Goal: Find contact information: Find contact information

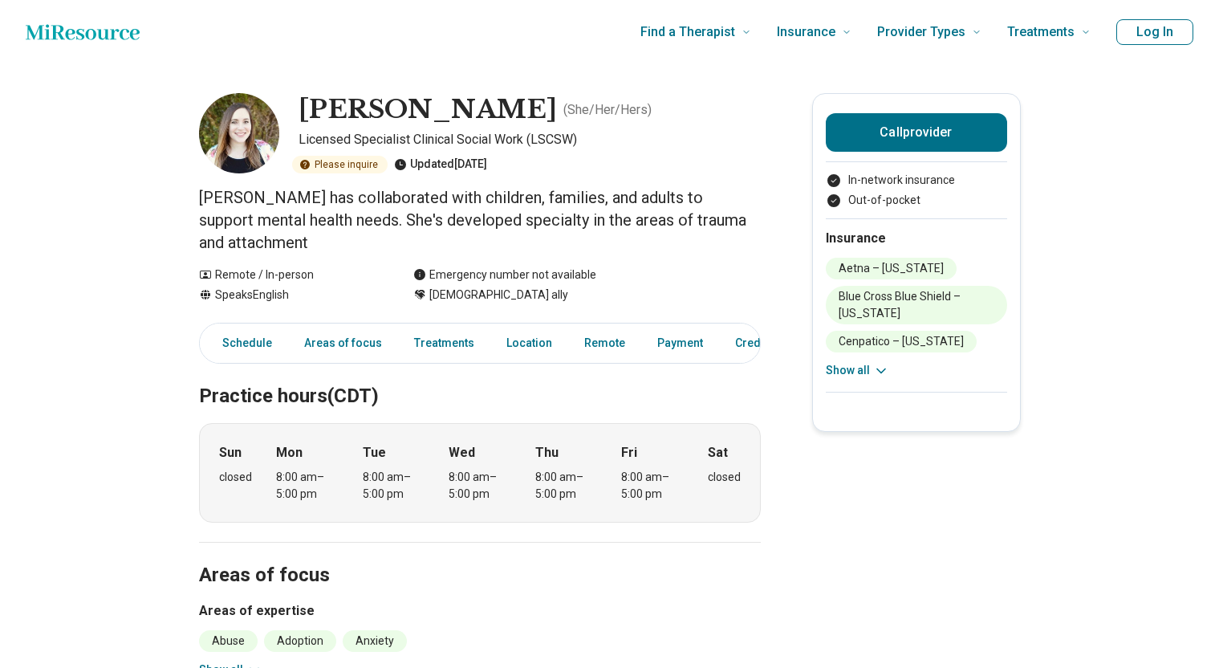
click at [839, 368] on button "Show all" at bounding box center [857, 370] width 63 height 17
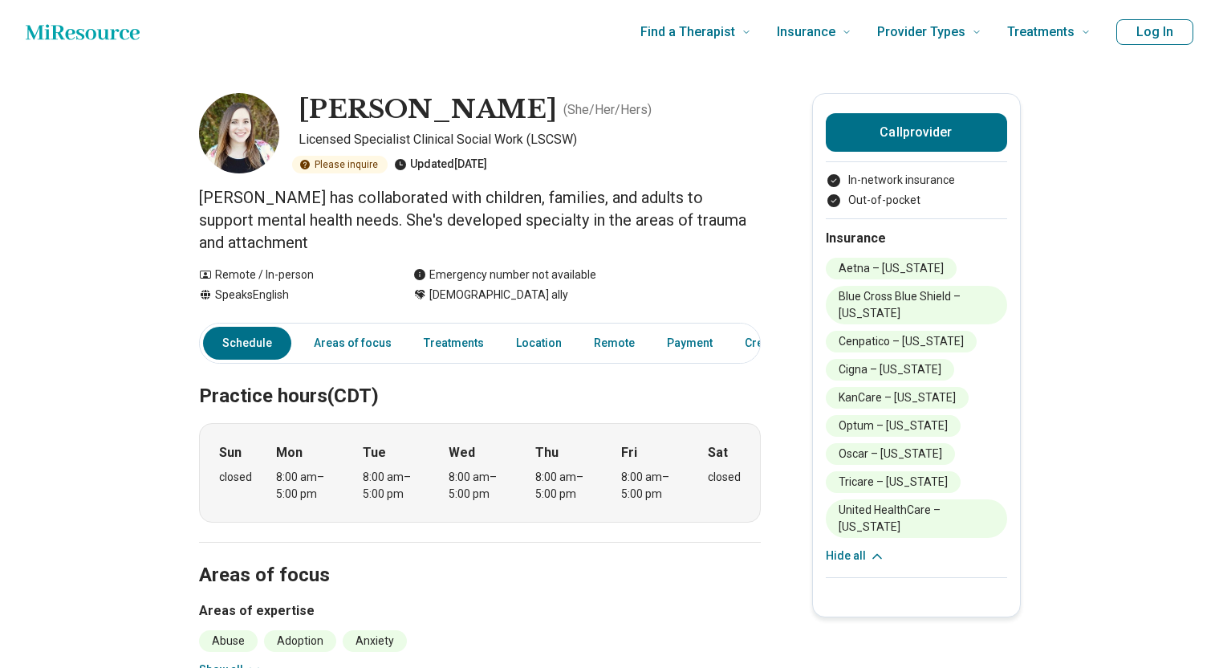
click at [242, 144] on img at bounding box center [239, 133] width 80 height 80
click at [370, 327] on link "Areas of focus" at bounding box center [352, 343] width 97 height 33
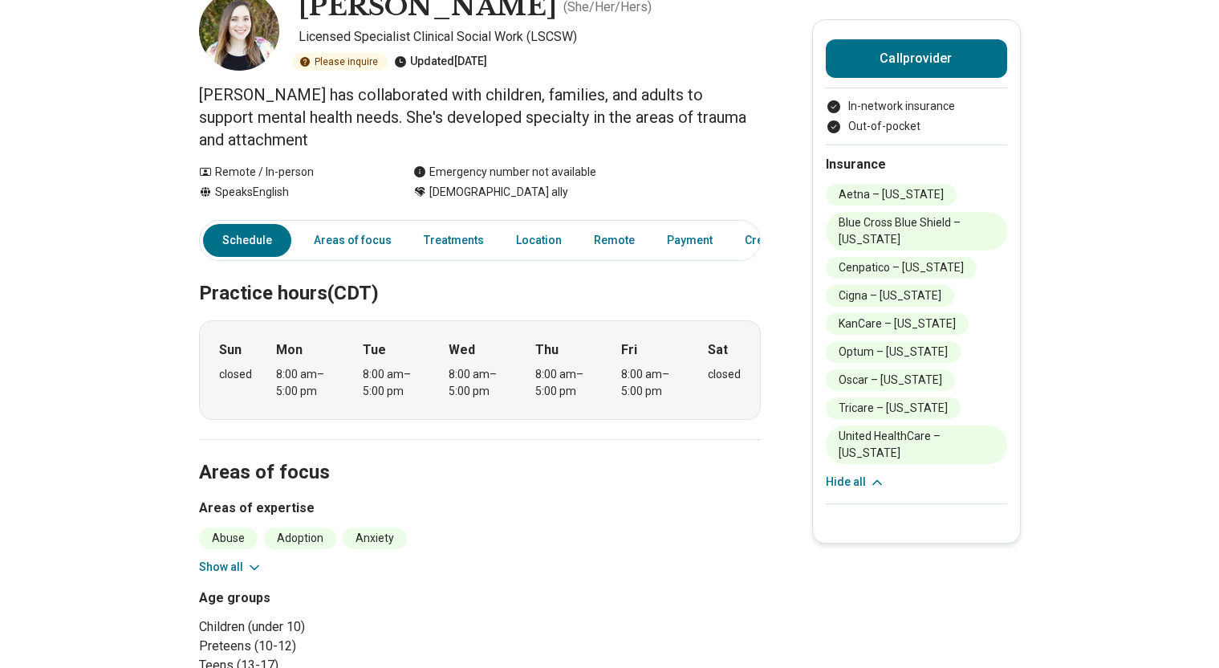
scroll to position [100, 0]
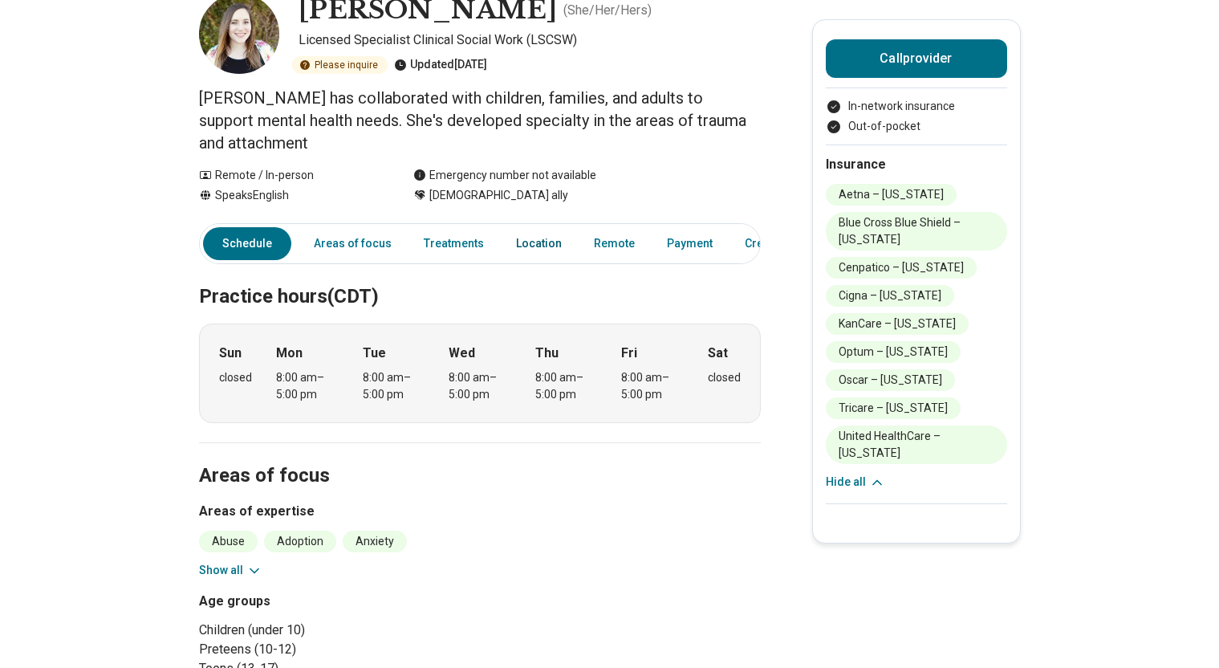
click at [532, 227] on link "Location" at bounding box center [538, 243] width 65 height 33
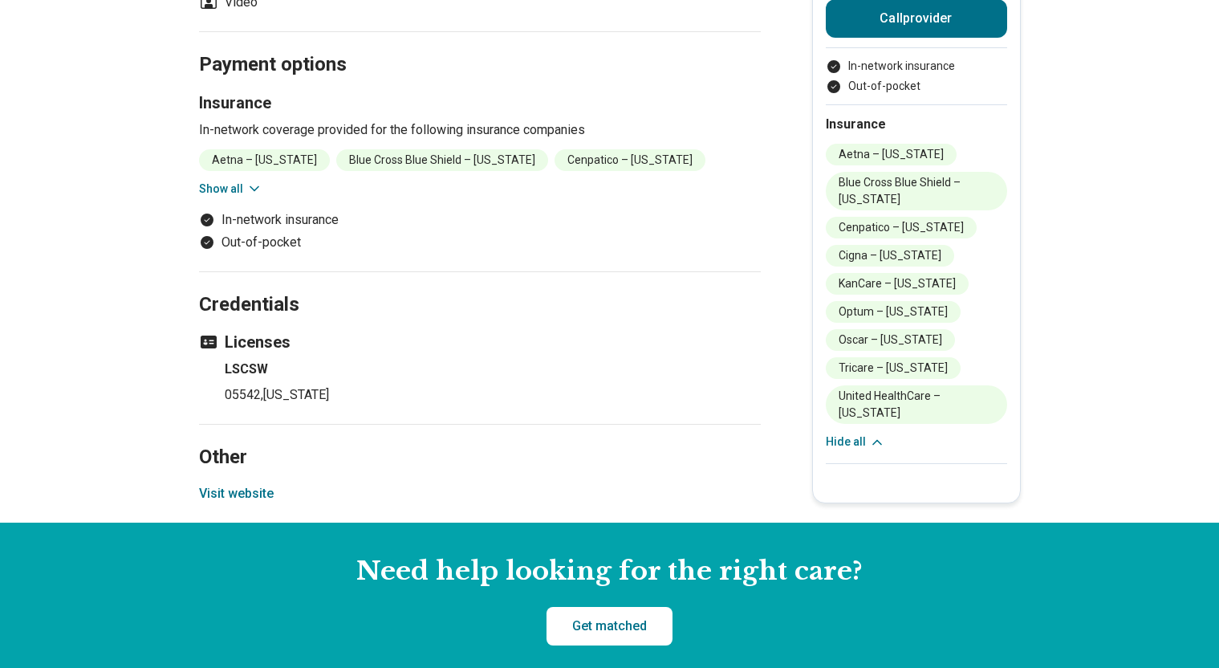
scroll to position [1359, 0]
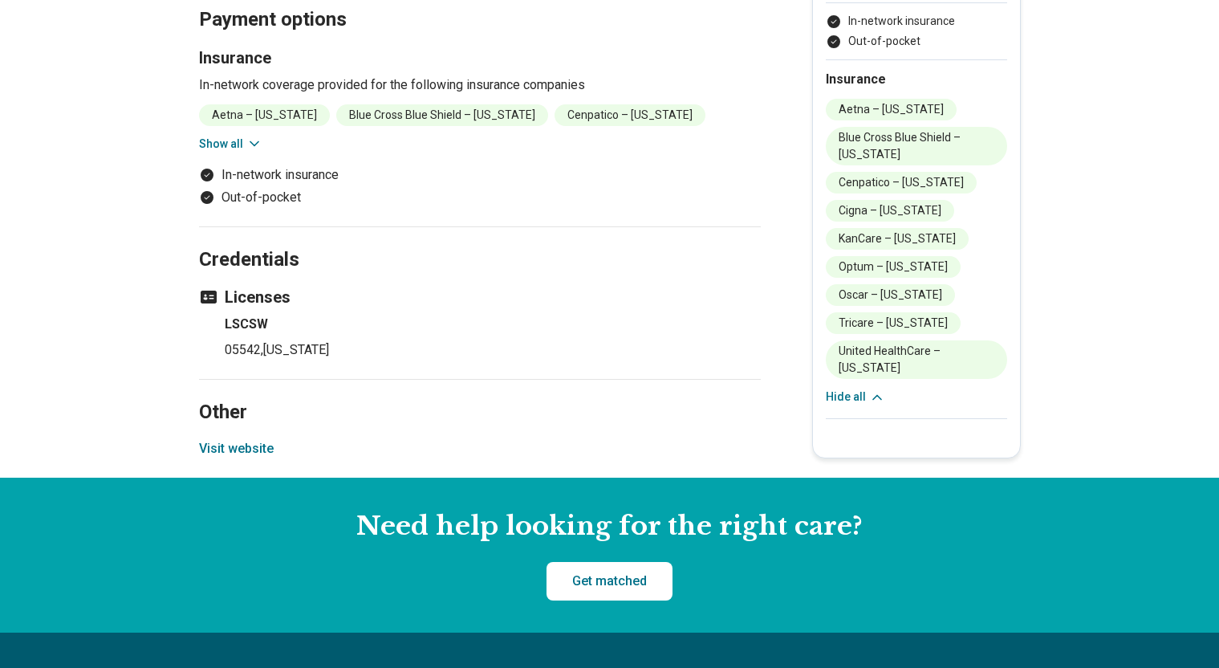
click at [260, 139] on icon at bounding box center [254, 144] width 16 height 16
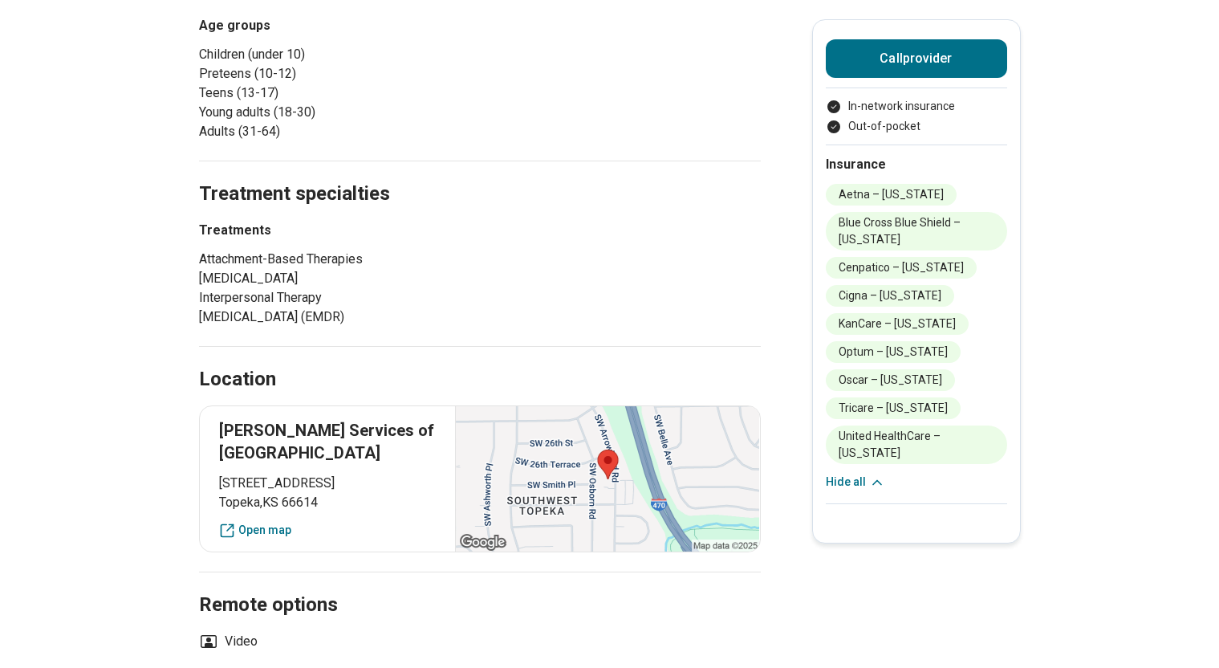
scroll to position [637, 0]
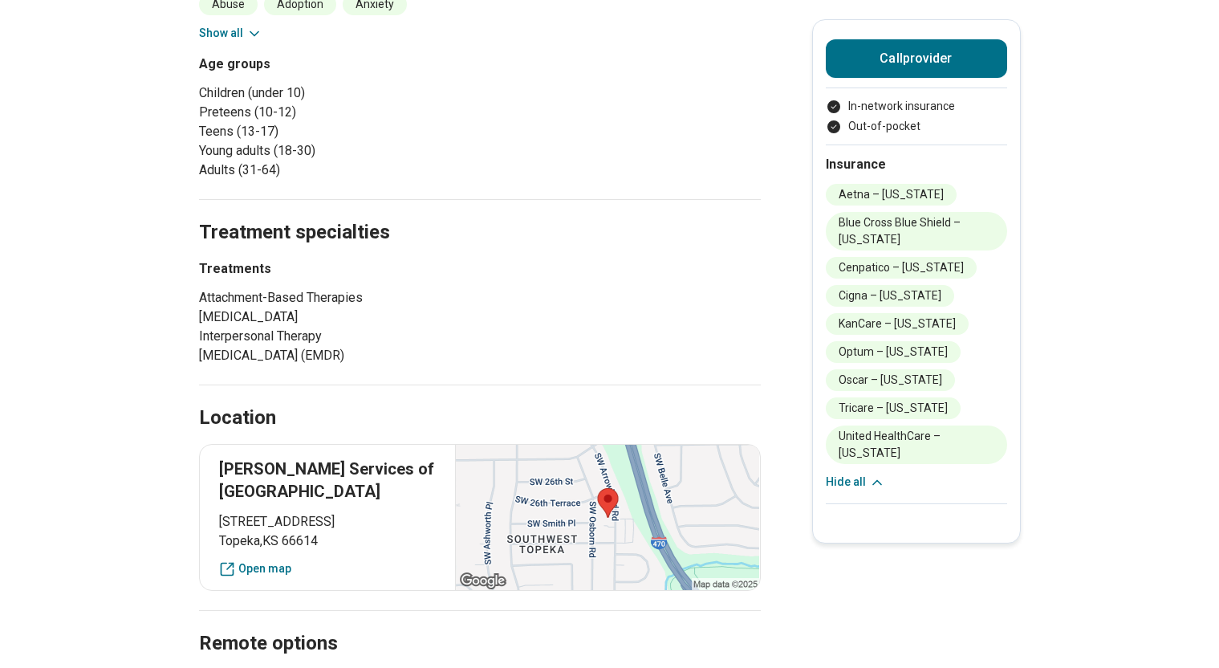
click at [635, 514] on div at bounding box center [607, 517] width 304 height 145
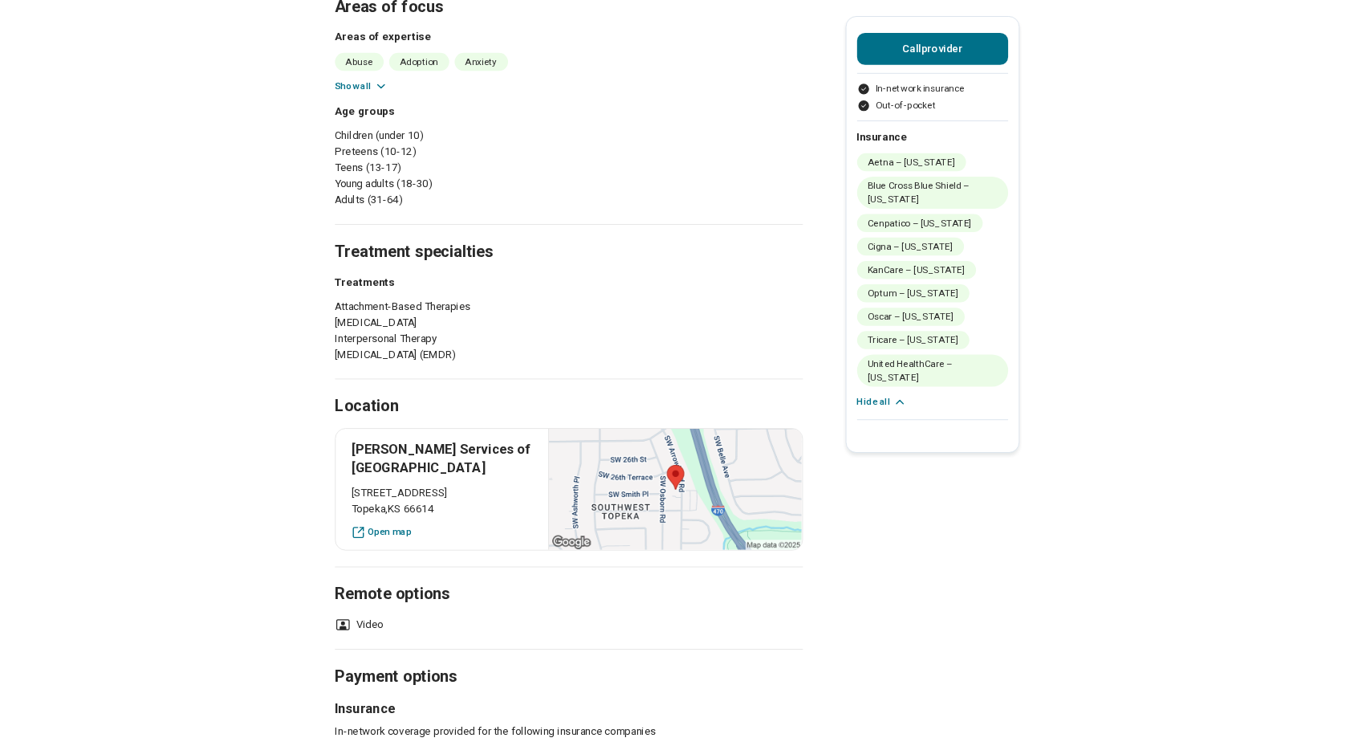
scroll to position [530, 0]
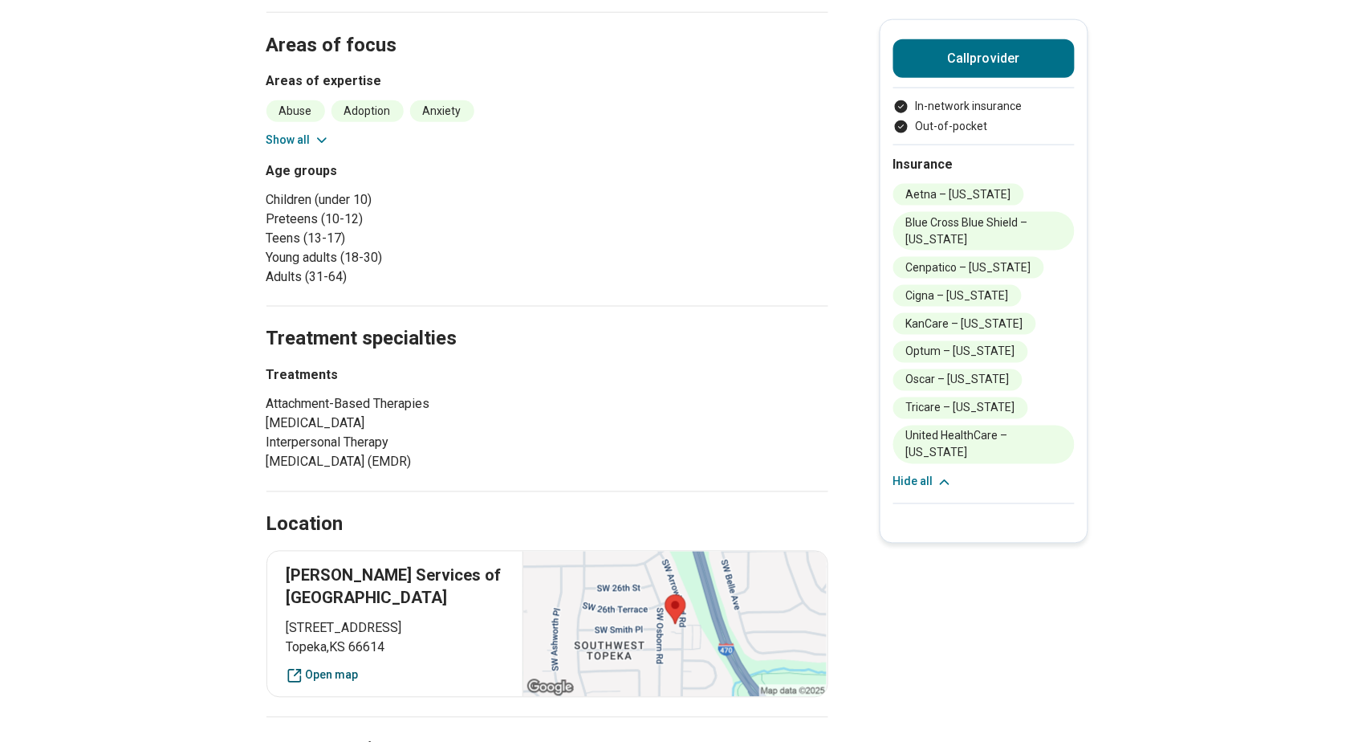
click at [348, 667] on link "Open map" at bounding box center [396, 675] width 218 height 17
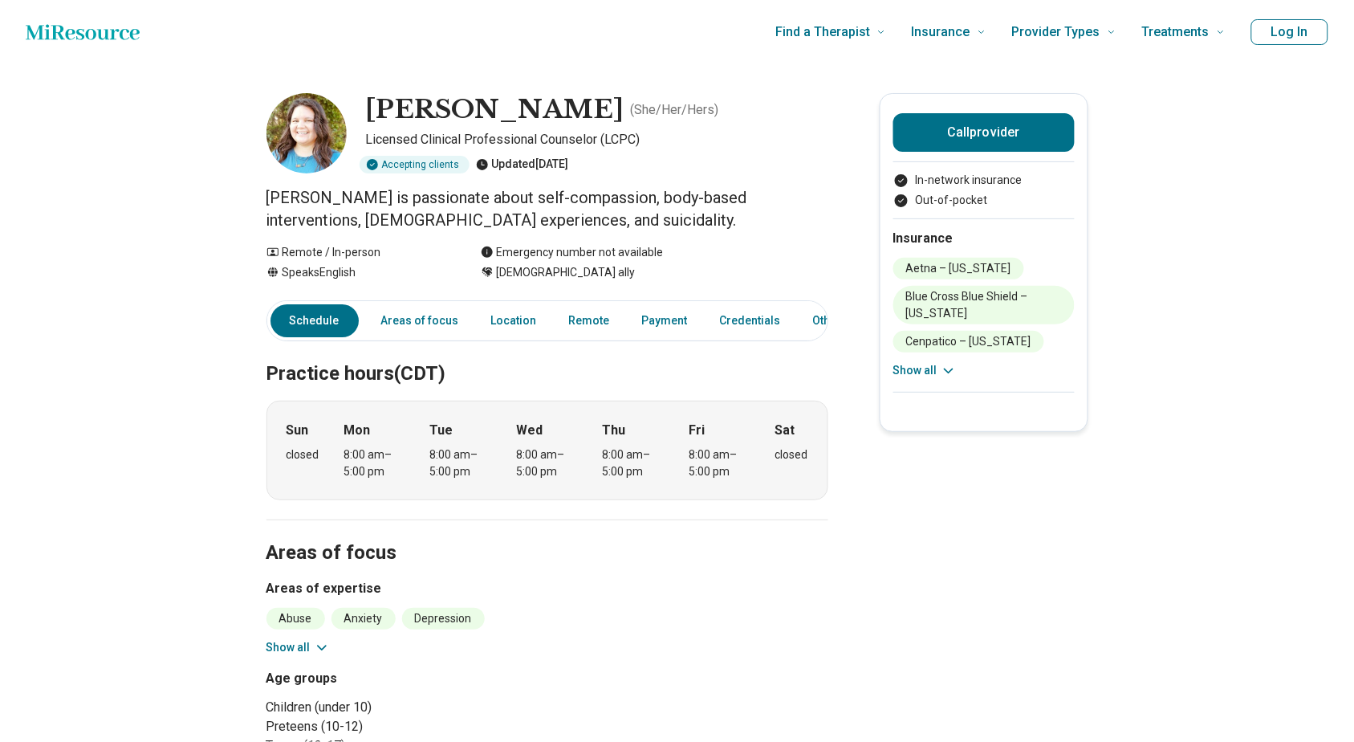
click at [311, 649] on button "Show all" at bounding box center [297, 647] width 63 height 17
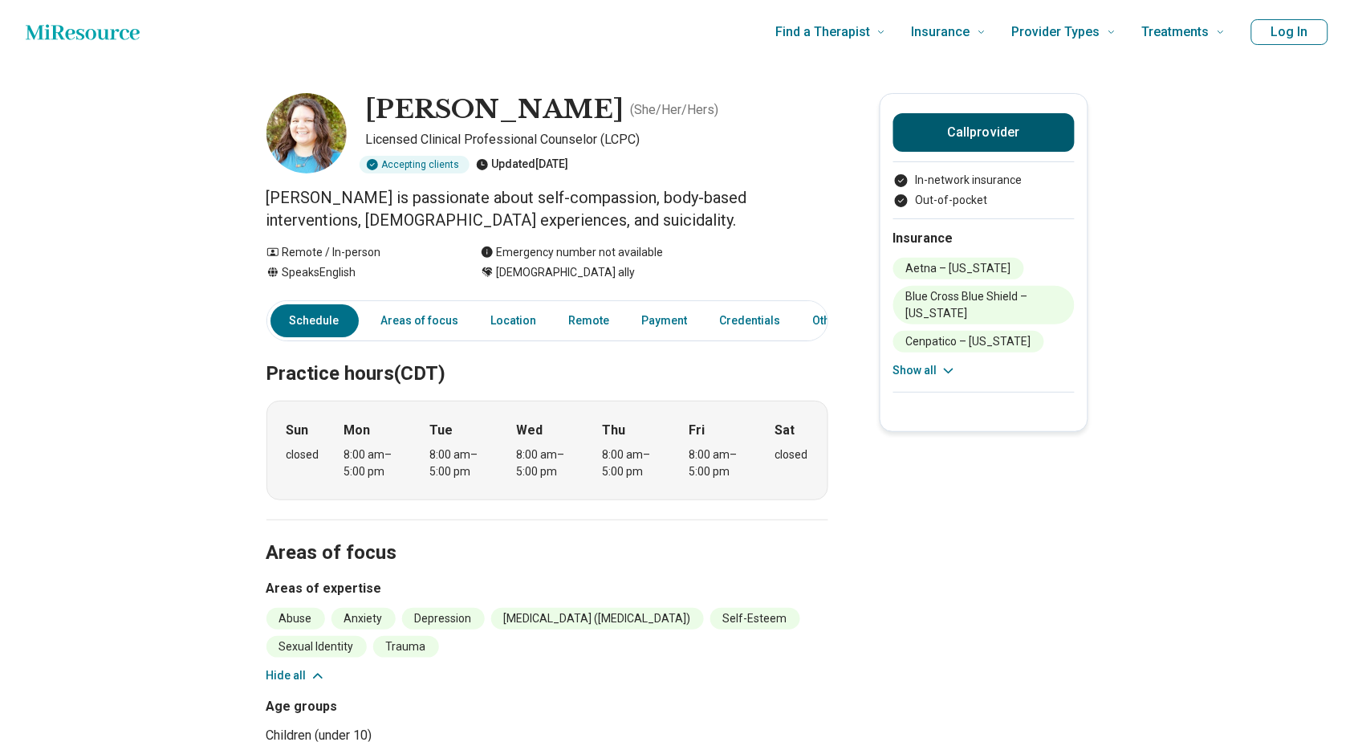
click at [998, 125] on button "Call provider" at bounding box center [983, 132] width 181 height 39
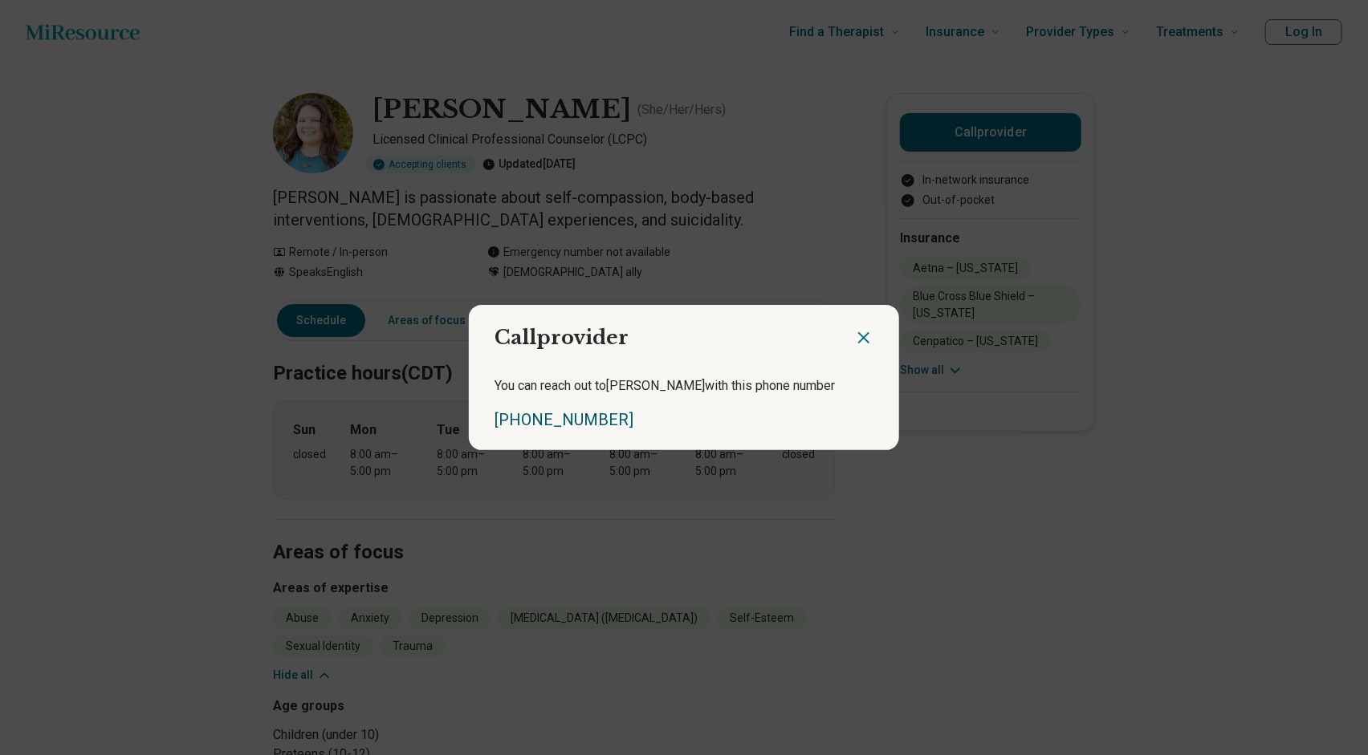
click at [589, 420] on link "[PHONE_NUMBER]" at bounding box center [563, 419] width 139 height 19
